Goal: Complete application form: Complete application form

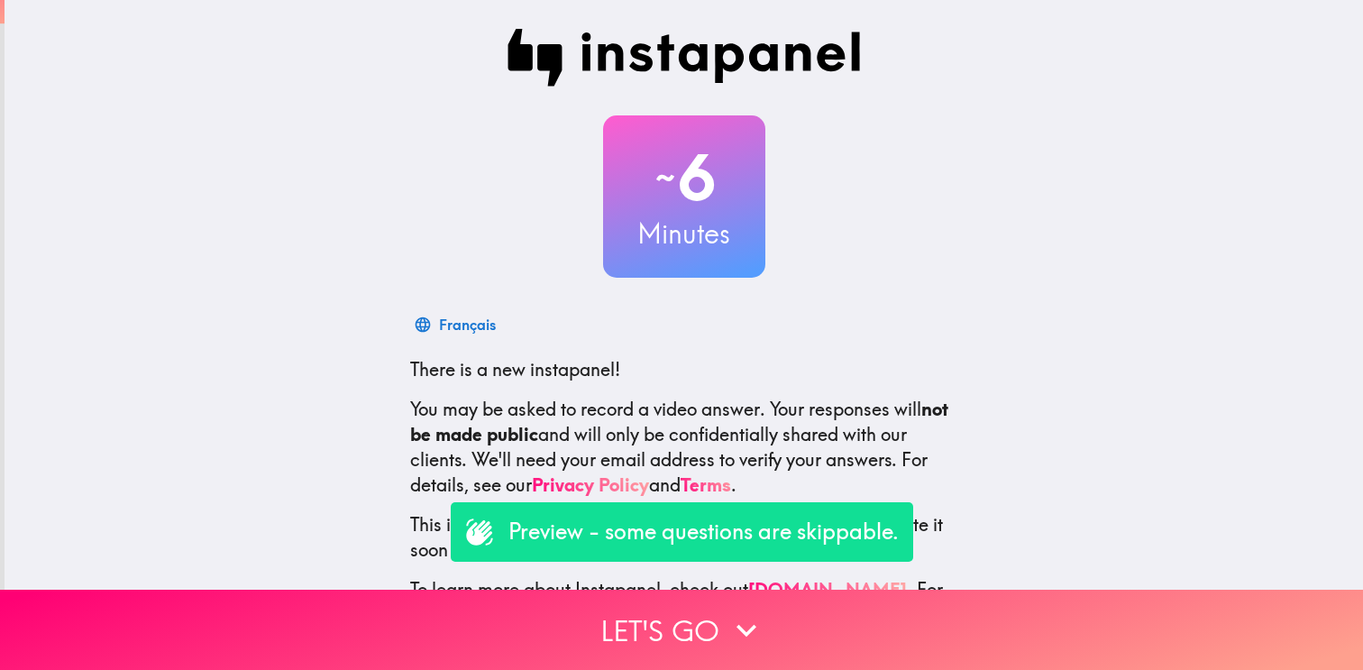
scroll to position [67, 0]
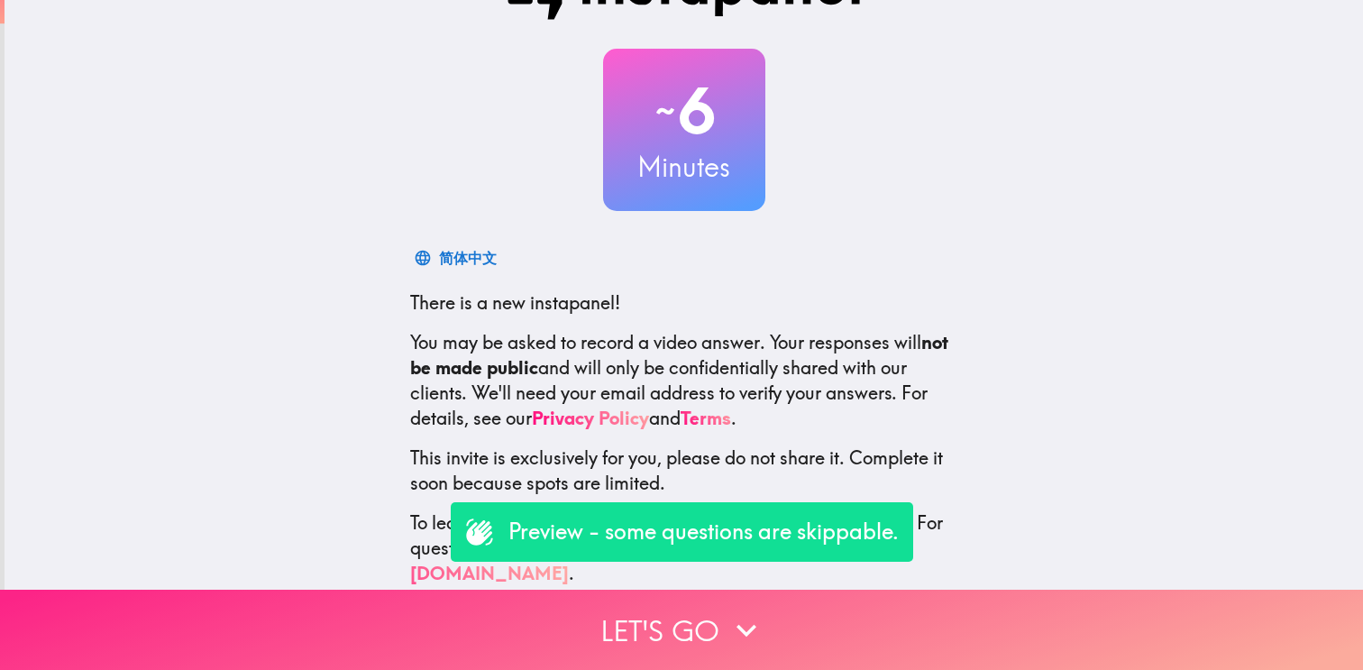
click at [655, 628] on button "Let's go" at bounding box center [681, 629] width 1363 height 80
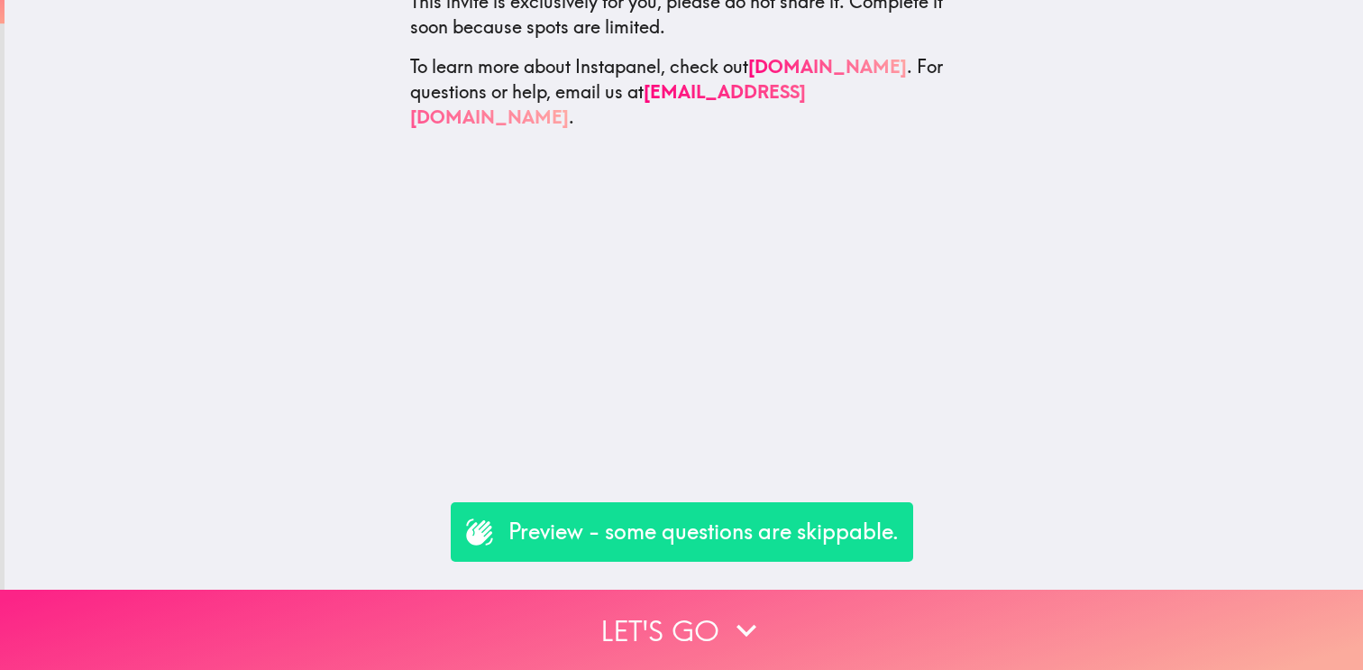
scroll to position [0, 0]
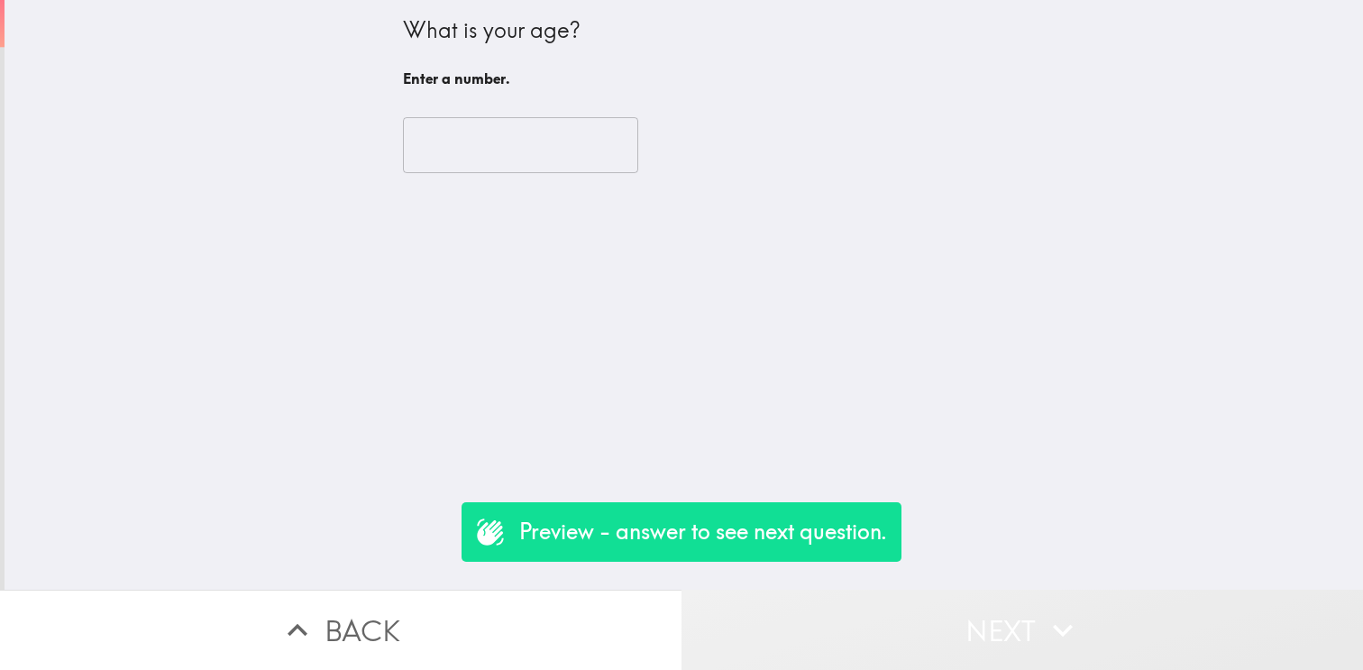
click at [1056, 643] on icon "button" at bounding box center [1063, 630] width 40 height 40
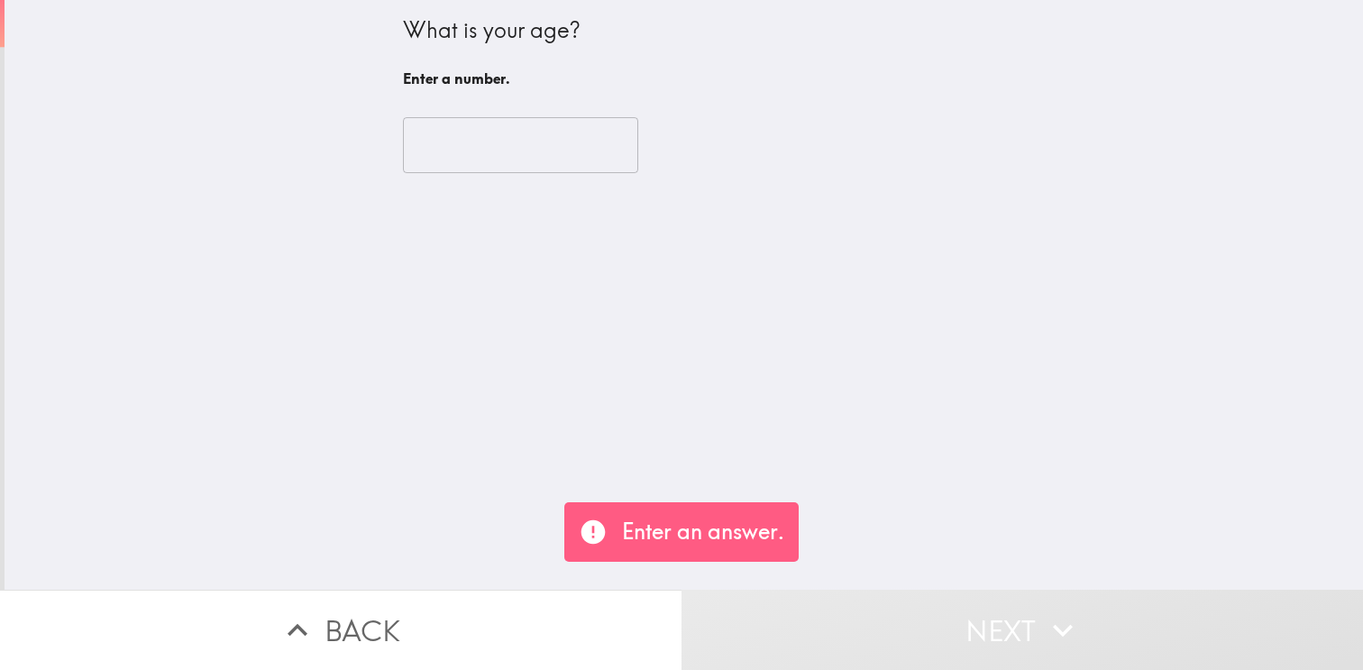
click at [490, 148] on input "number" at bounding box center [520, 145] width 235 height 56
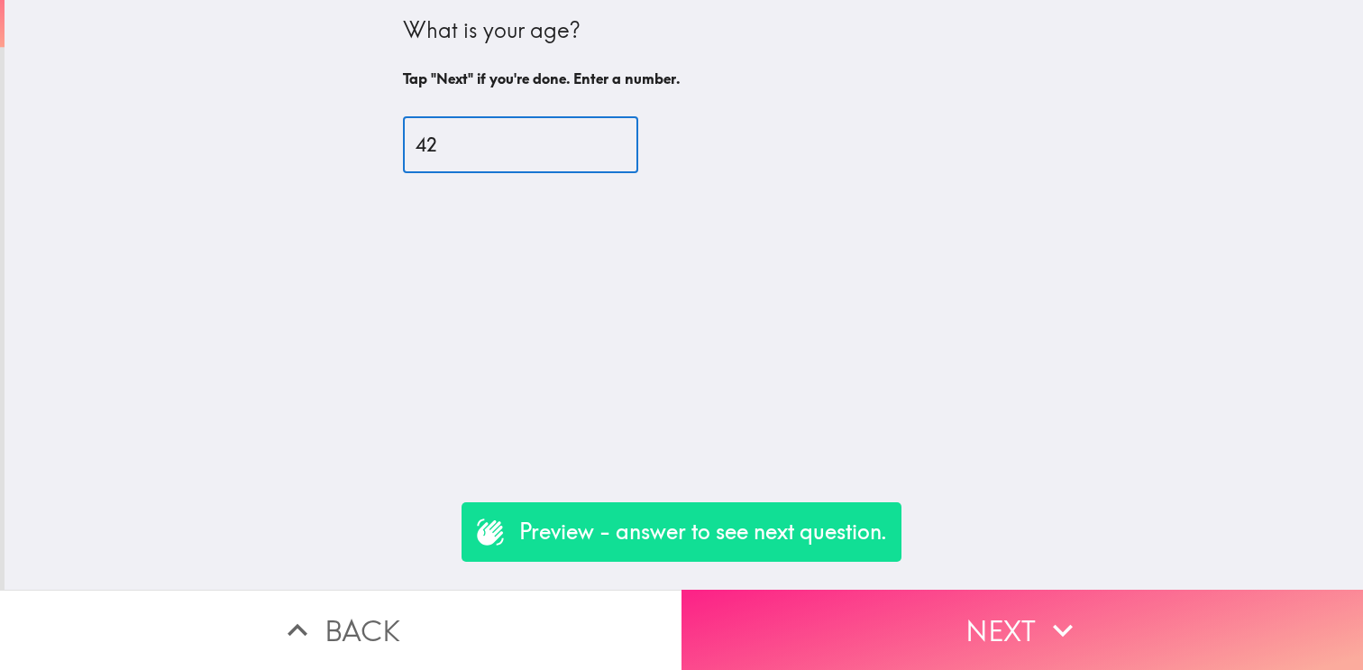
type input "42"
click at [1000, 627] on button "Next" at bounding box center [1021, 629] width 681 height 80
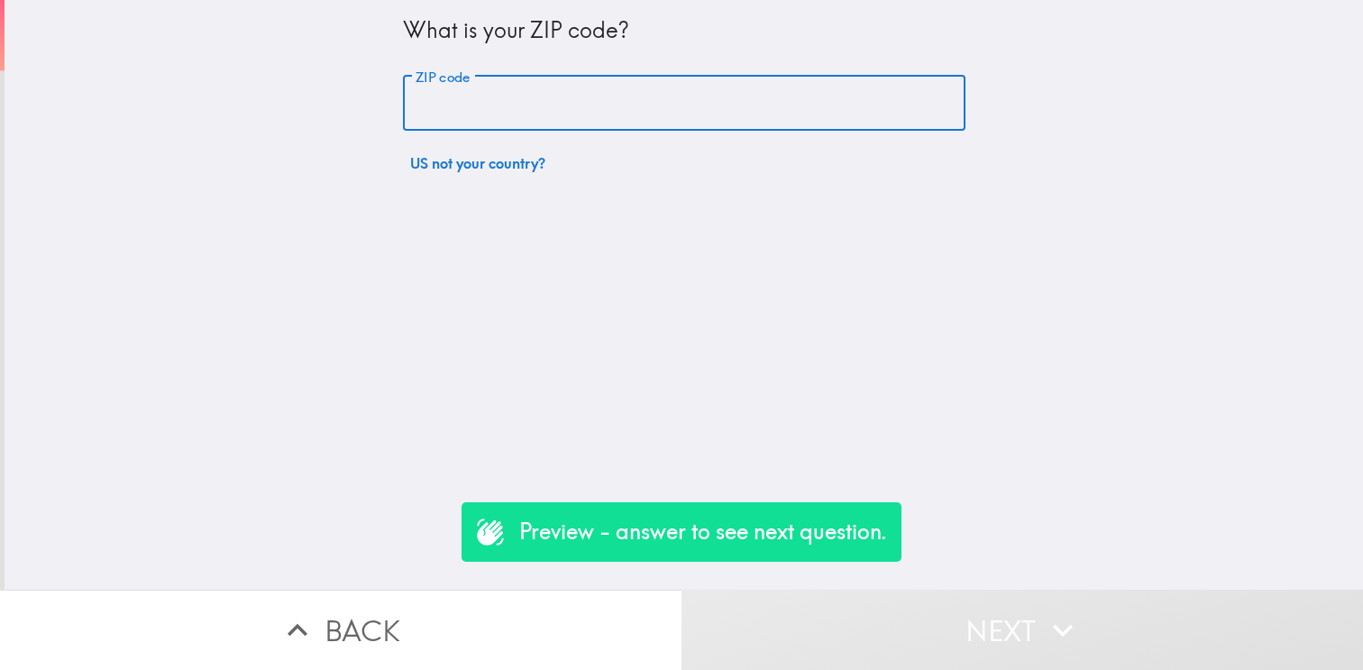
click at [588, 116] on input "ZIP code" at bounding box center [684, 104] width 562 height 56
type input "53029"
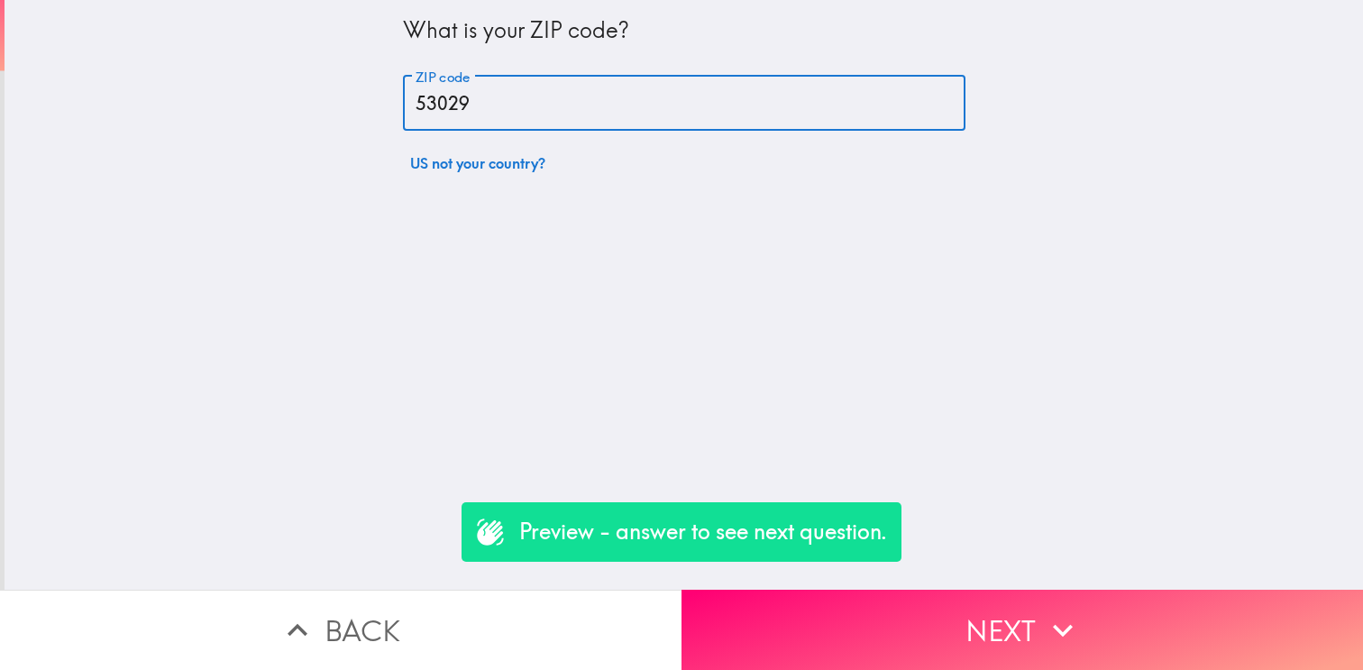
click at [1080, 632] on icon "button" at bounding box center [1063, 630] width 40 height 40
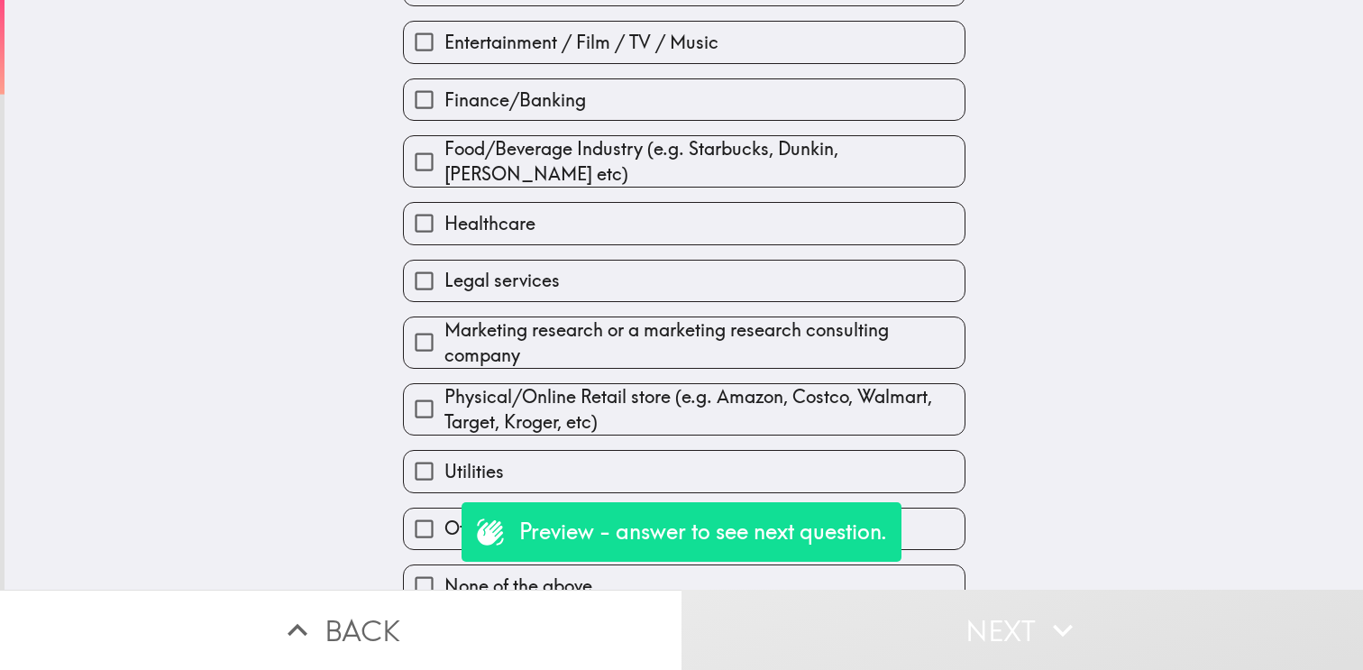
scroll to position [294, 0]
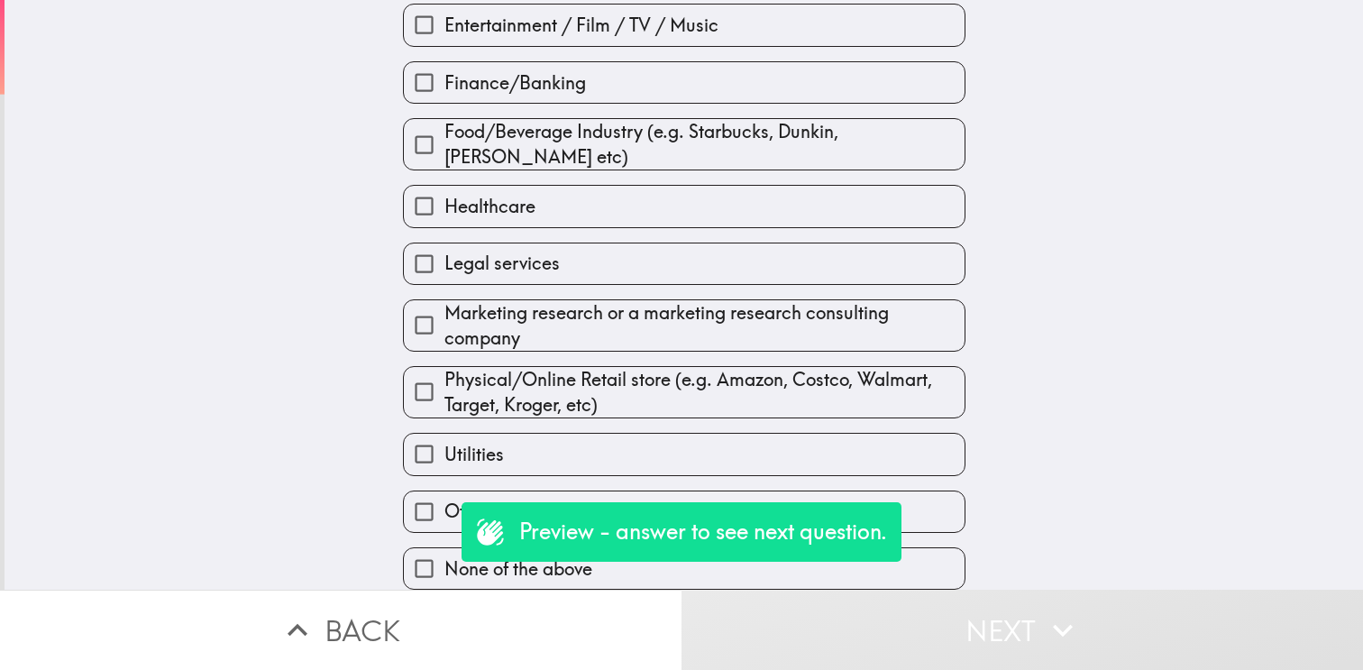
drag, startPoint x: 800, startPoint y: 451, endPoint x: 843, endPoint y: 462, distance: 44.6
click at [800, 451] on label "Utilities" at bounding box center [684, 453] width 561 height 41
click at [444, 451] on input "Utilities" at bounding box center [424, 453] width 41 height 41
checkbox input "true"
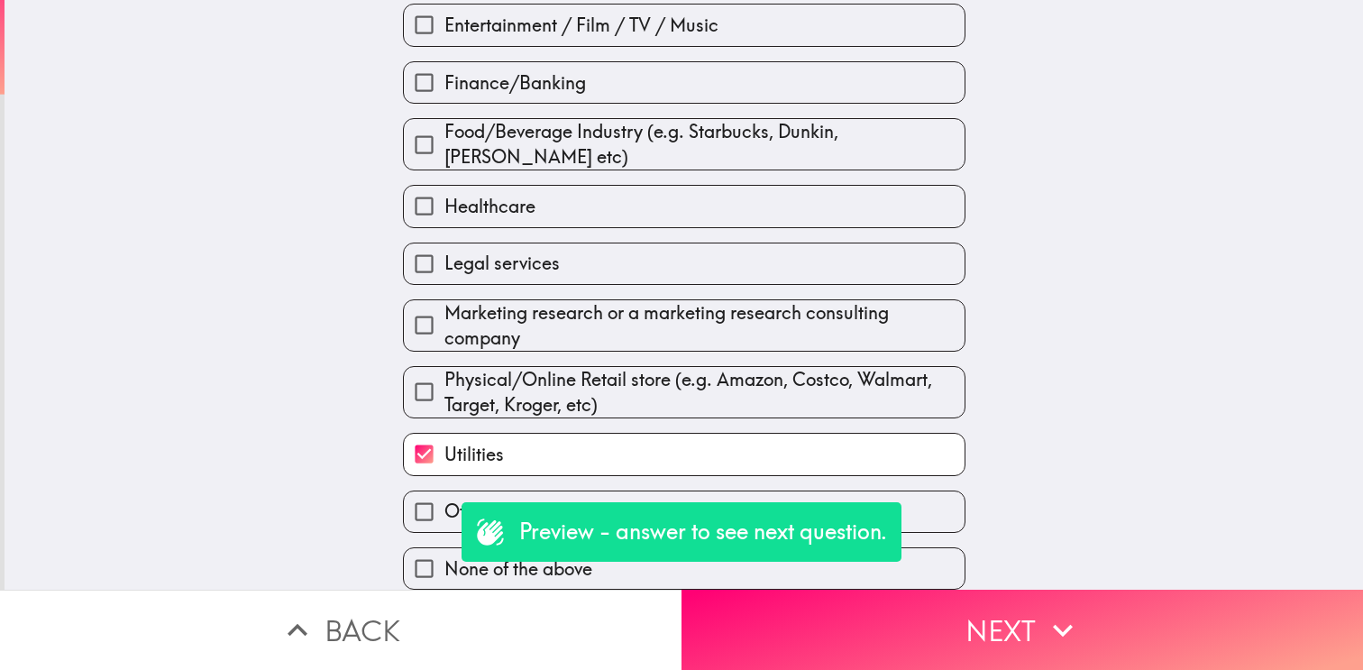
click at [1090, 627] on button "Next" at bounding box center [1021, 629] width 681 height 80
